Goal: Task Accomplishment & Management: Manage account settings

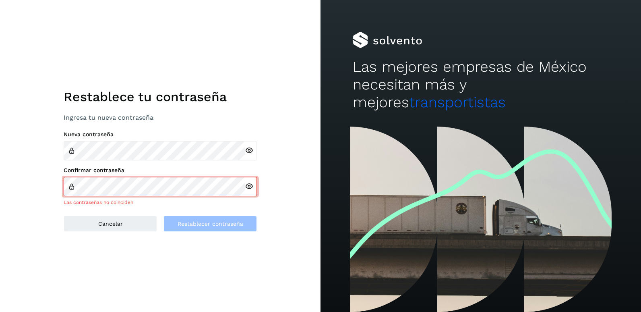
click at [249, 154] on icon at bounding box center [249, 150] width 8 height 8
click at [249, 191] on div at bounding box center [251, 186] width 12 height 19
click at [247, 188] on icon at bounding box center [249, 186] width 8 height 8
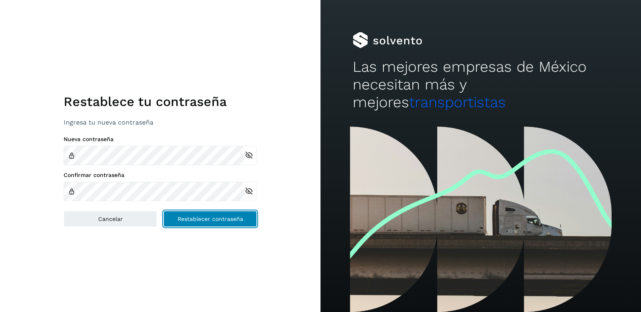
click at [203, 218] on span "Restablecer contraseña" at bounding box center [211, 219] width 66 height 6
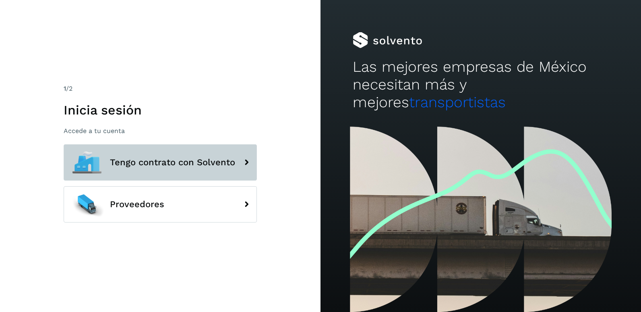
click at [147, 158] on span "Tengo contrato con Solvento" at bounding box center [172, 163] width 125 height 10
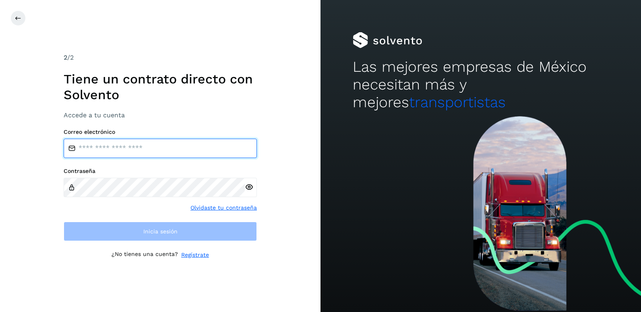
click at [154, 149] on input "email" at bounding box center [160, 148] width 193 height 19
click at [154, 146] on input "email" at bounding box center [160, 148] width 193 height 19
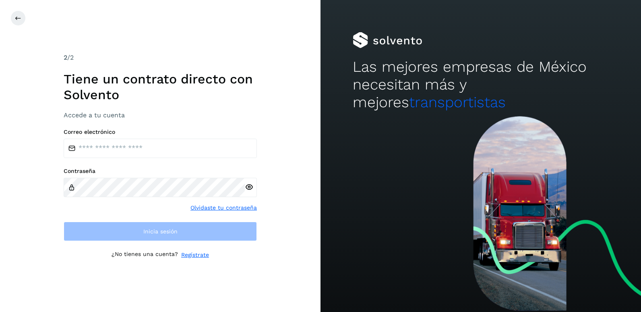
click at [275, 206] on div "2 /2 Tiene un contrato directo con [PERSON_NAME] Accede a tu cuenta Correo elec…" at bounding box center [160, 156] width 321 height 312
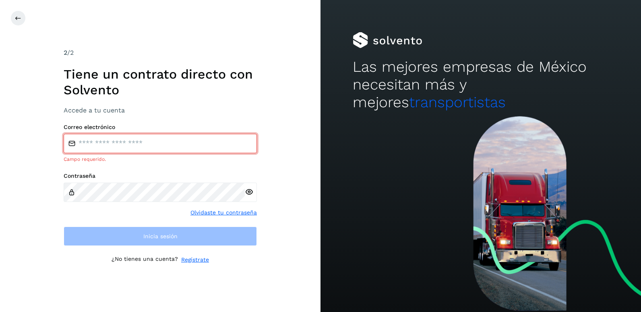
drag, startPoint x: 118, startPoint y: 142, endPoint x: 129, endPoint y: 152, distance: 15.1
click at [119, 145] on input "email" at bounding box center [160, 143] width 193 height 19
click at [249, 189] on icon at bounding box center [249, 192] width 8 height 8
click at [111, 146] on input "email" at bounding box center [160, 143] width 193 height 19
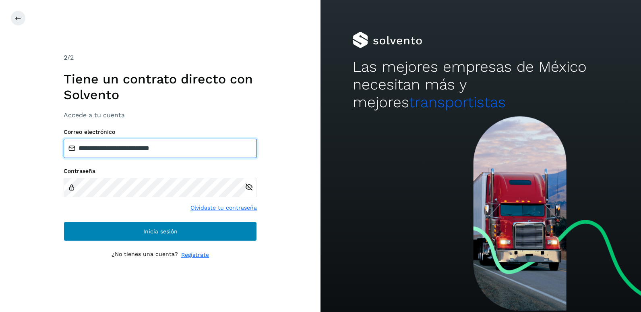
type input "**********"
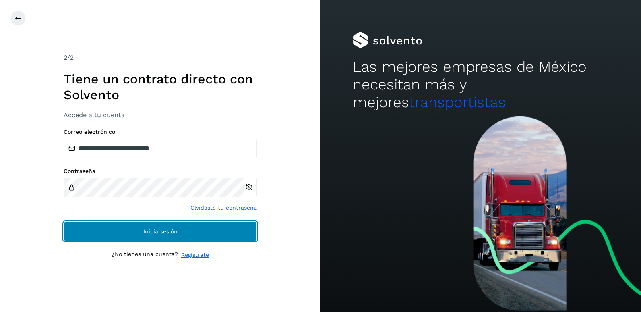
click at [191, 233] on button "Inicia sesión" at bounding box center [160, 231] width 193 height 19
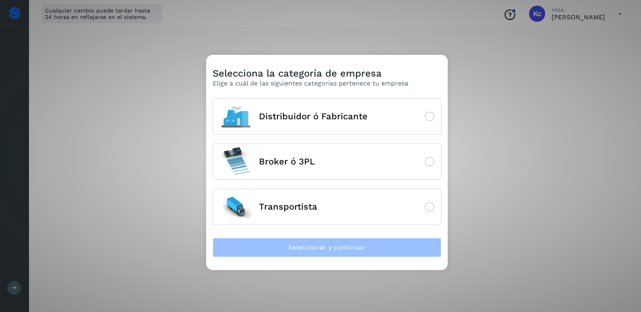
drag, startPoint x: 639, startPoint y: 260, endPoint x: 73, endPoint y: 195, distance: 570.7
click at [73, 195] on div "Selecciona la categoría de empresa Elige a cuál de las siguientes categorias pe…" at bounding box center [320, 156] width 641 height 312
